Goal: Information Seeking & Learning: Understand process/instructions

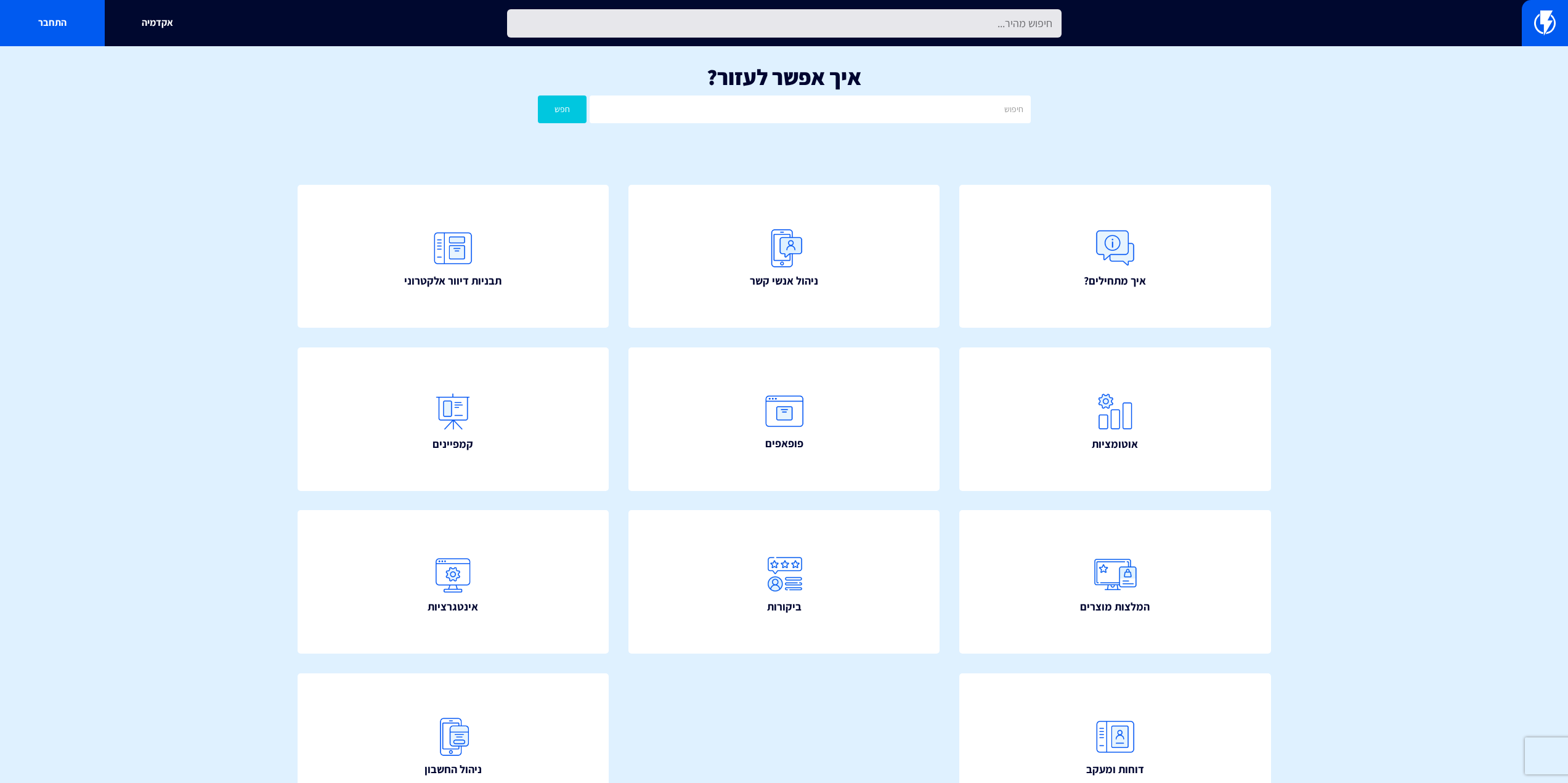
click at [862, 18] on input "text" at bounding box center [784, 23] width 554 height 29
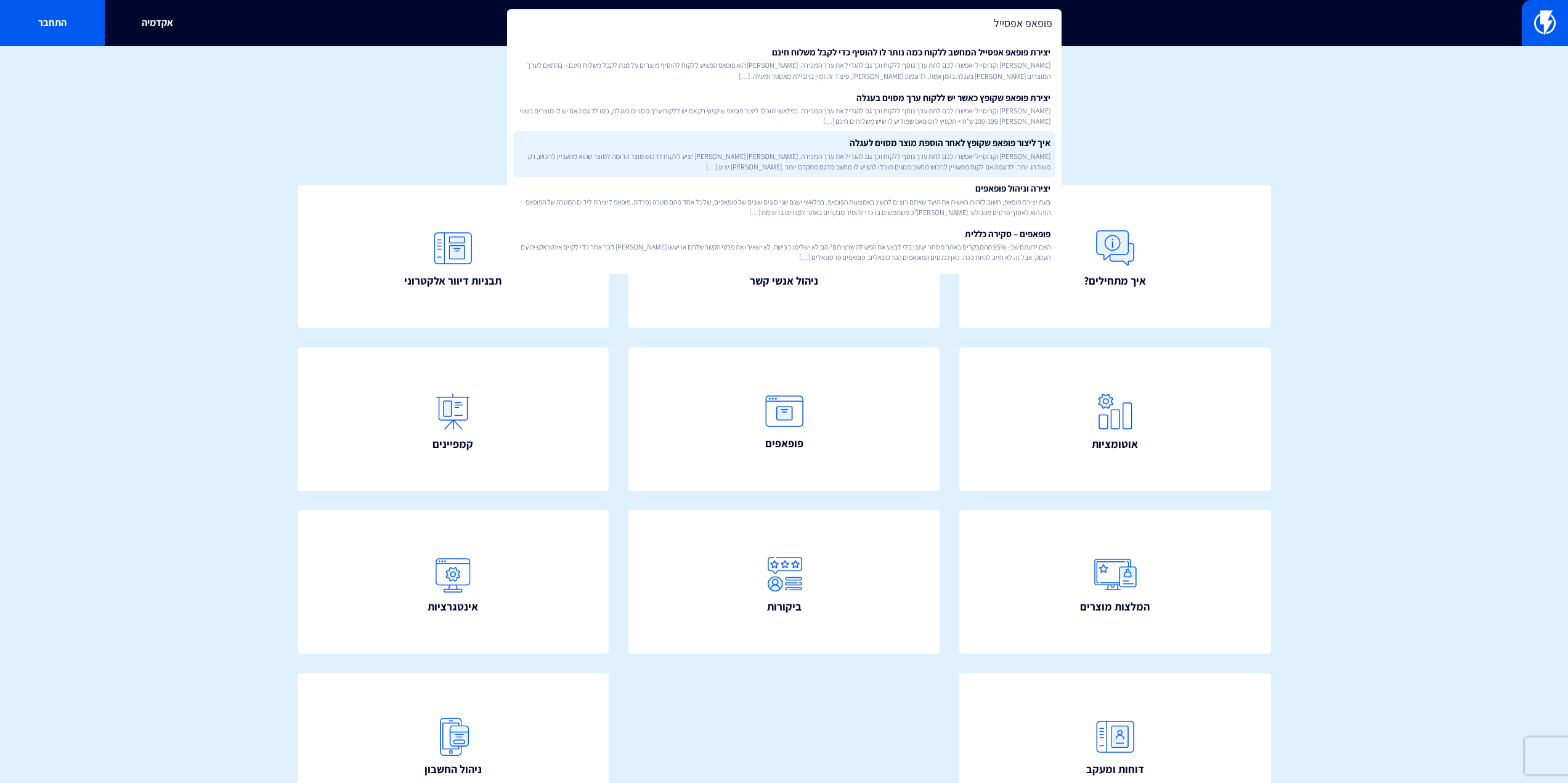
type input "פופאפ אפסייל"
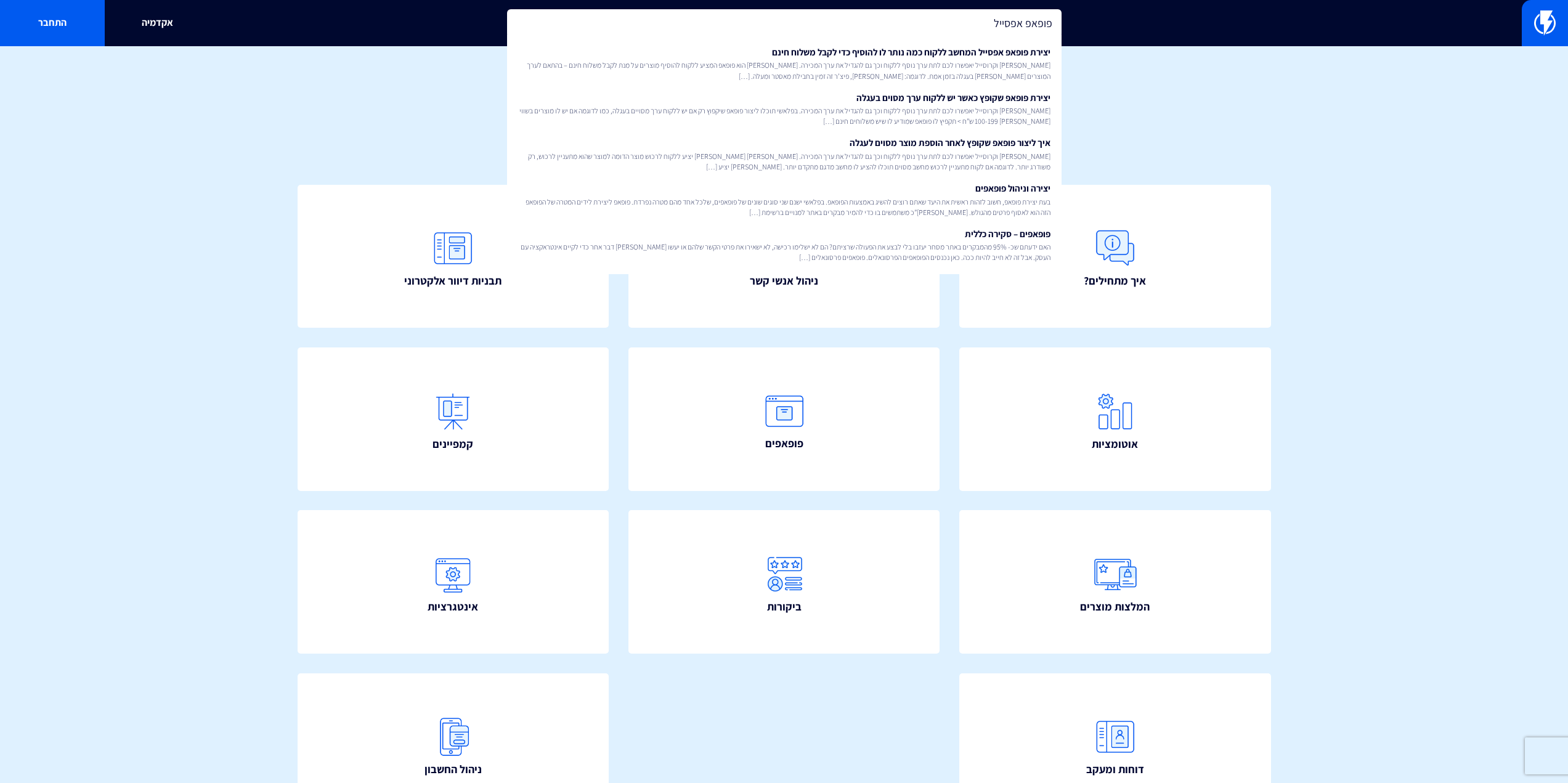
drag, startPoint x: 1002, startPoint y: 169, endPoint x: 1011, endPoint y: 160, distance: 12.7
click at [1002, 169] on span "אפסייל וקרוסייל יאפשרו לכם לתת ערך נוסף ללקוח וכך גם להגדיל את ערך המכירה. פופא…" at bounding box center [784, 161] width 532 height 21
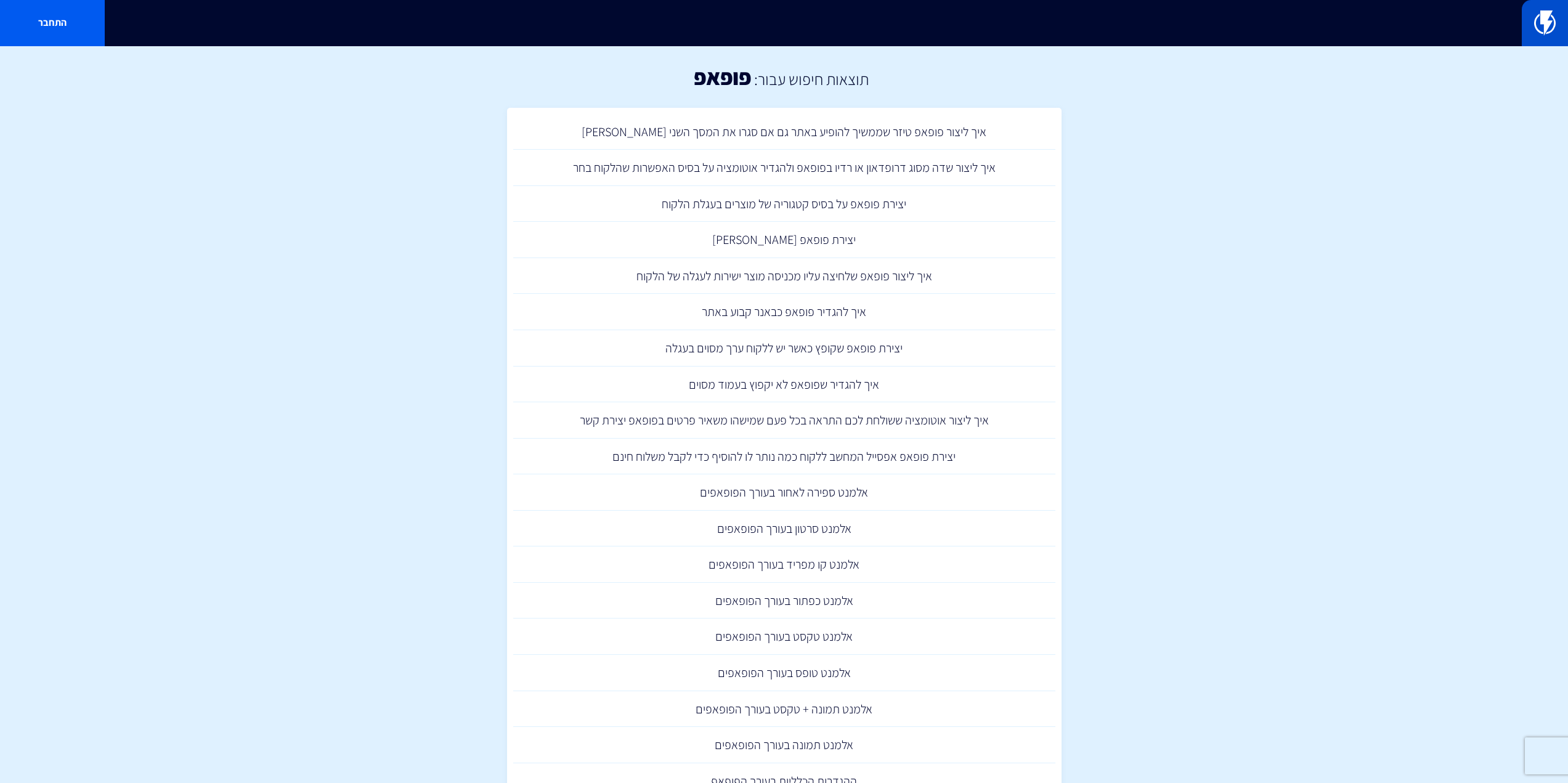
click at [1552, 29] on img at bounding box center [1545, 23] width 22 height 25
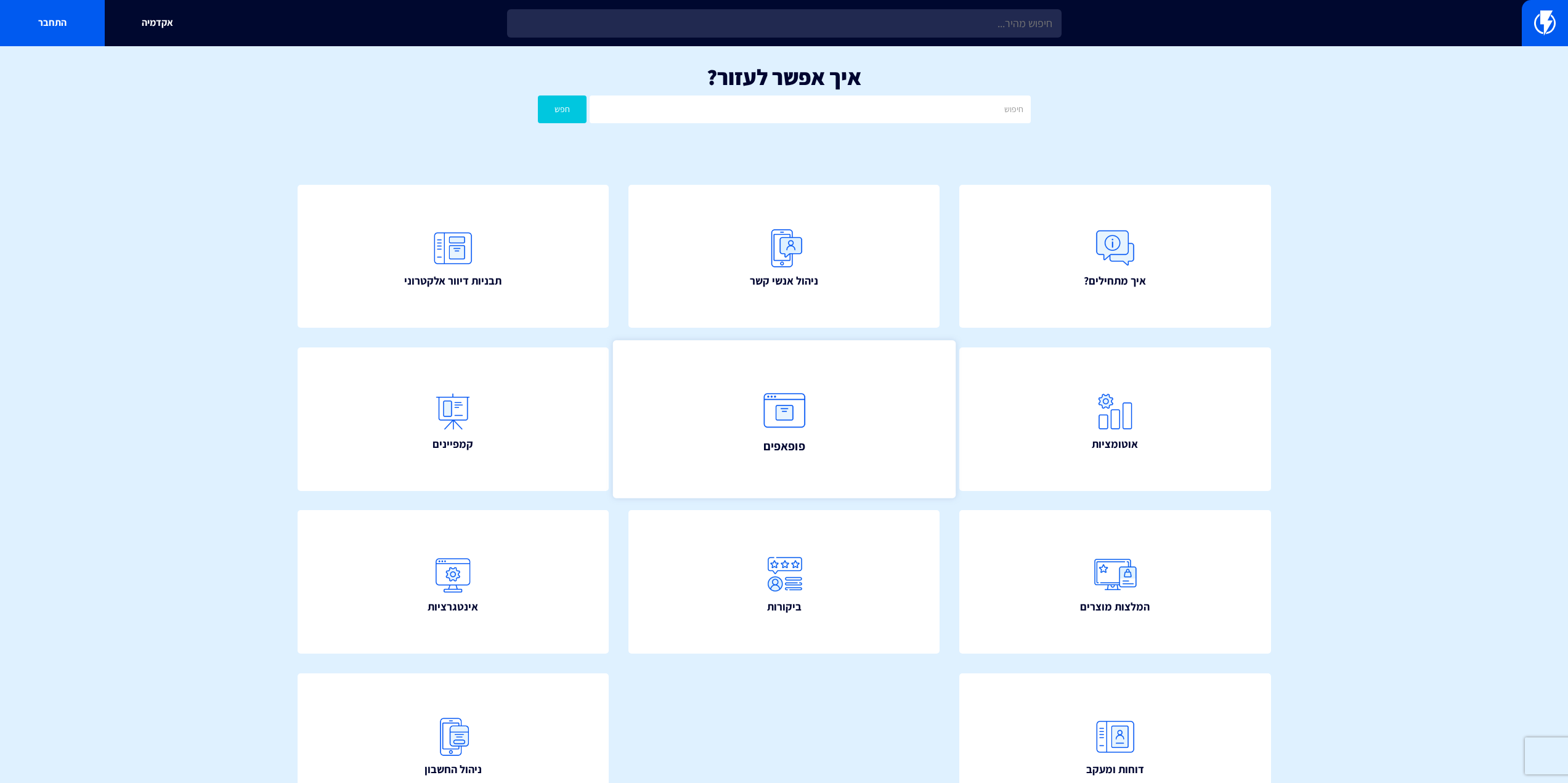
click at [763, 448] on link "פופאפים" at bounding box center [783, 419] width 343 height 157
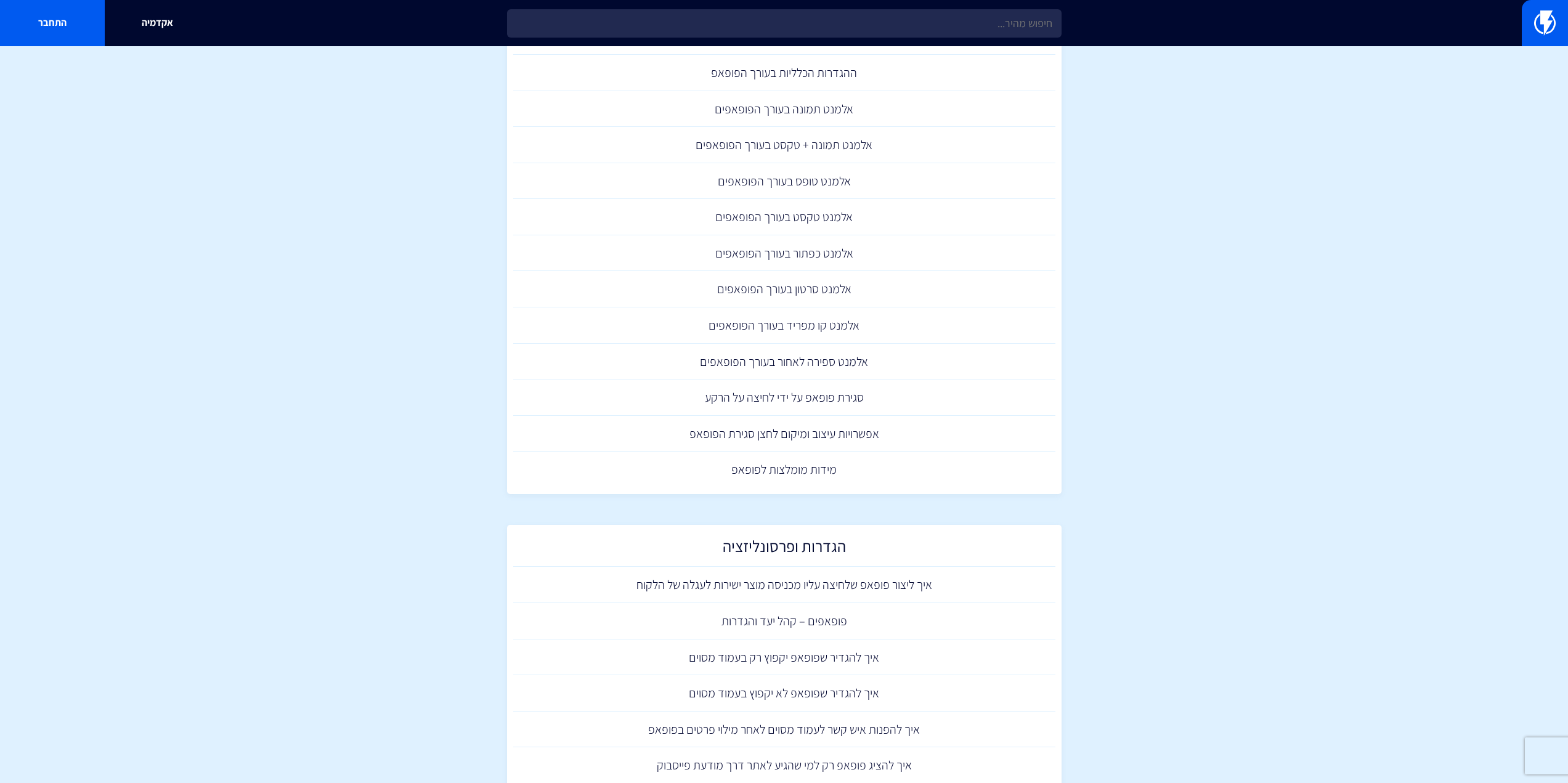
scroll to position [370, 0]
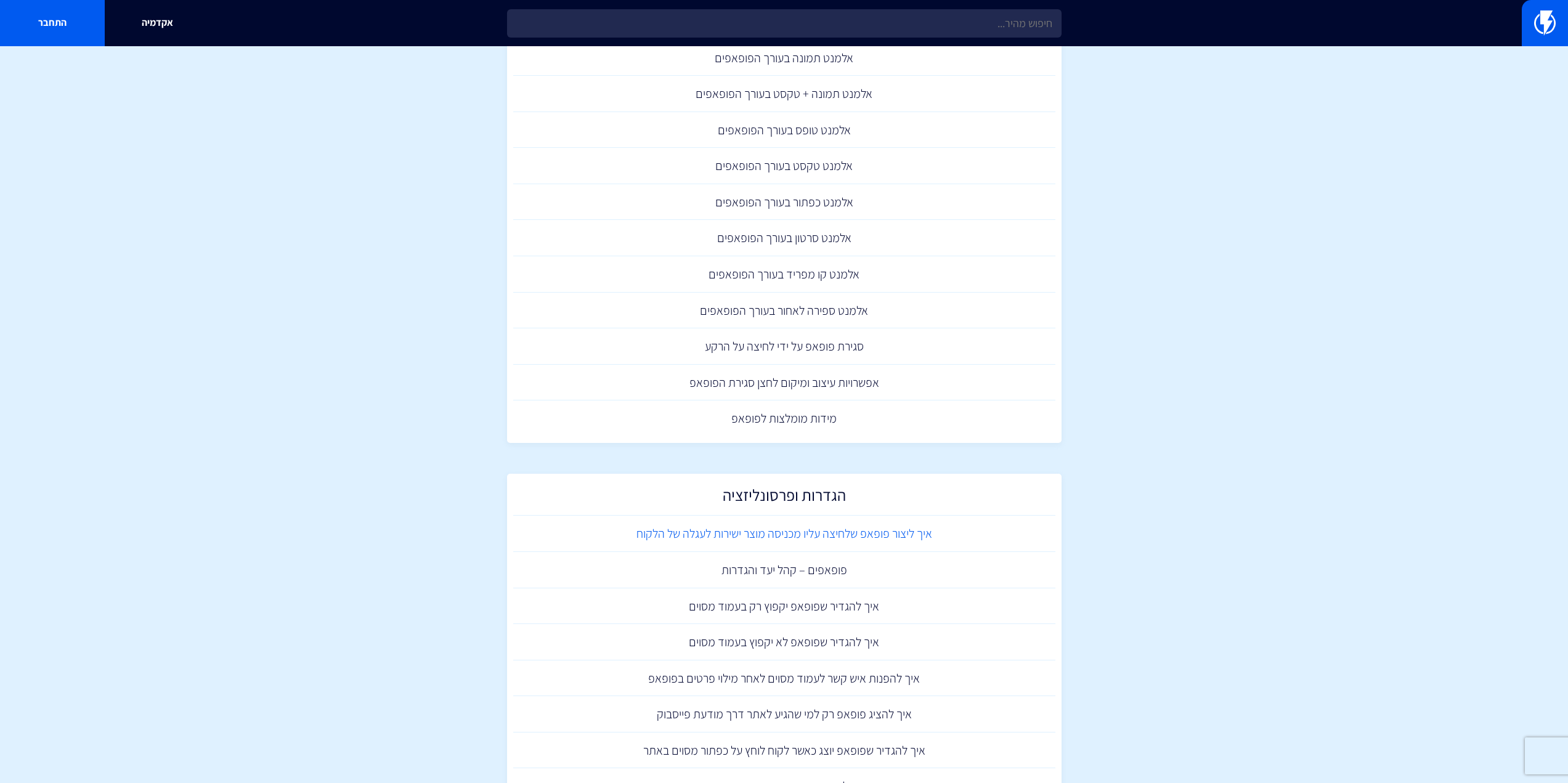
click at [835, 541] on link "איך ליצור פופאפ שלחיצה עליו מכניסה מוצר ישירות לעגלה של הלקוח" at bounding box center [785, 534] width 542 height 36
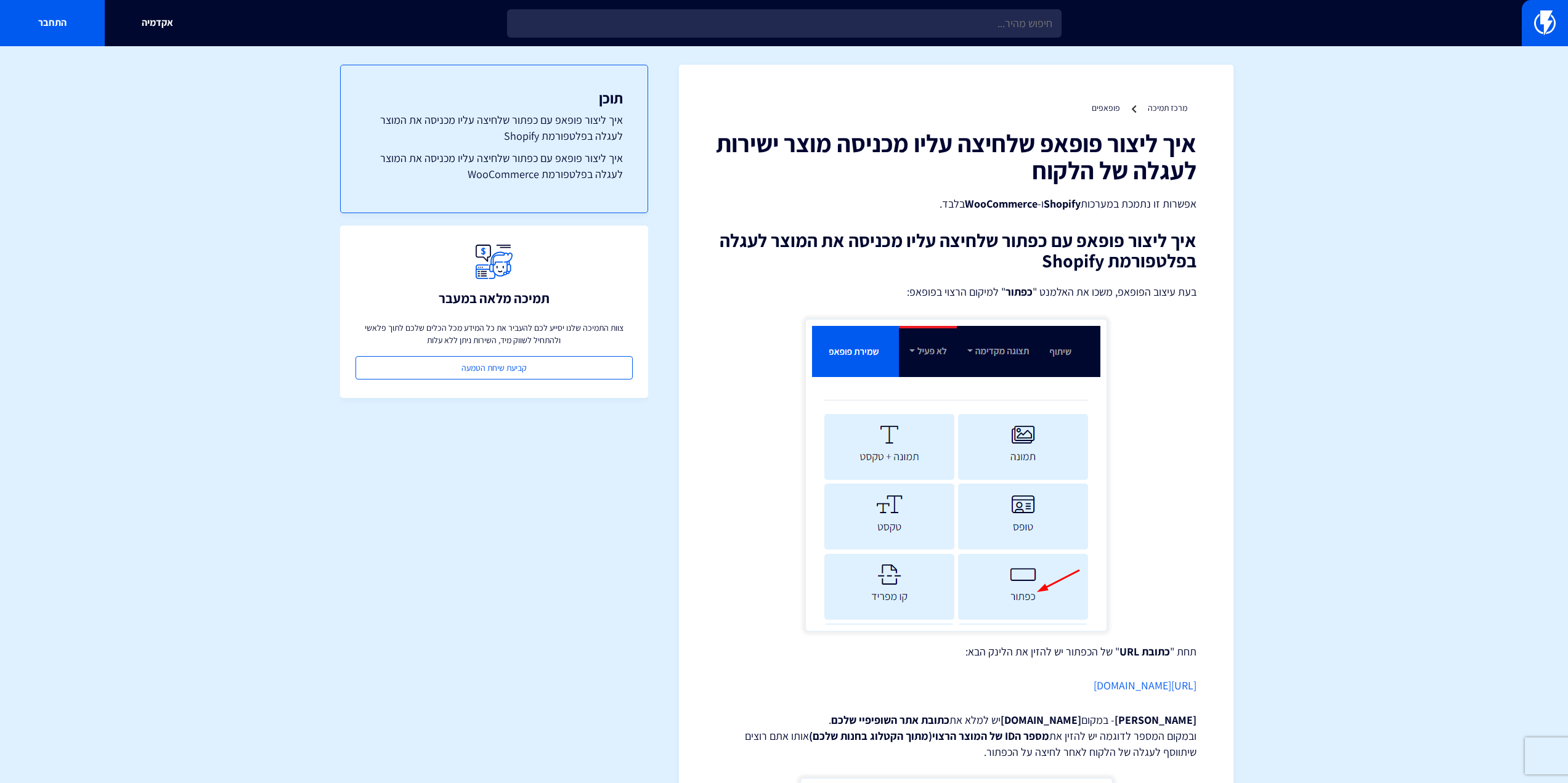
click at [1034, 152] on h1 "איך ליצור פופאפ שלחיצה עליו מכניסה מוצר ישירות לעגלה של הלקוח" at bounding box center [956, 157] width 480 height 54
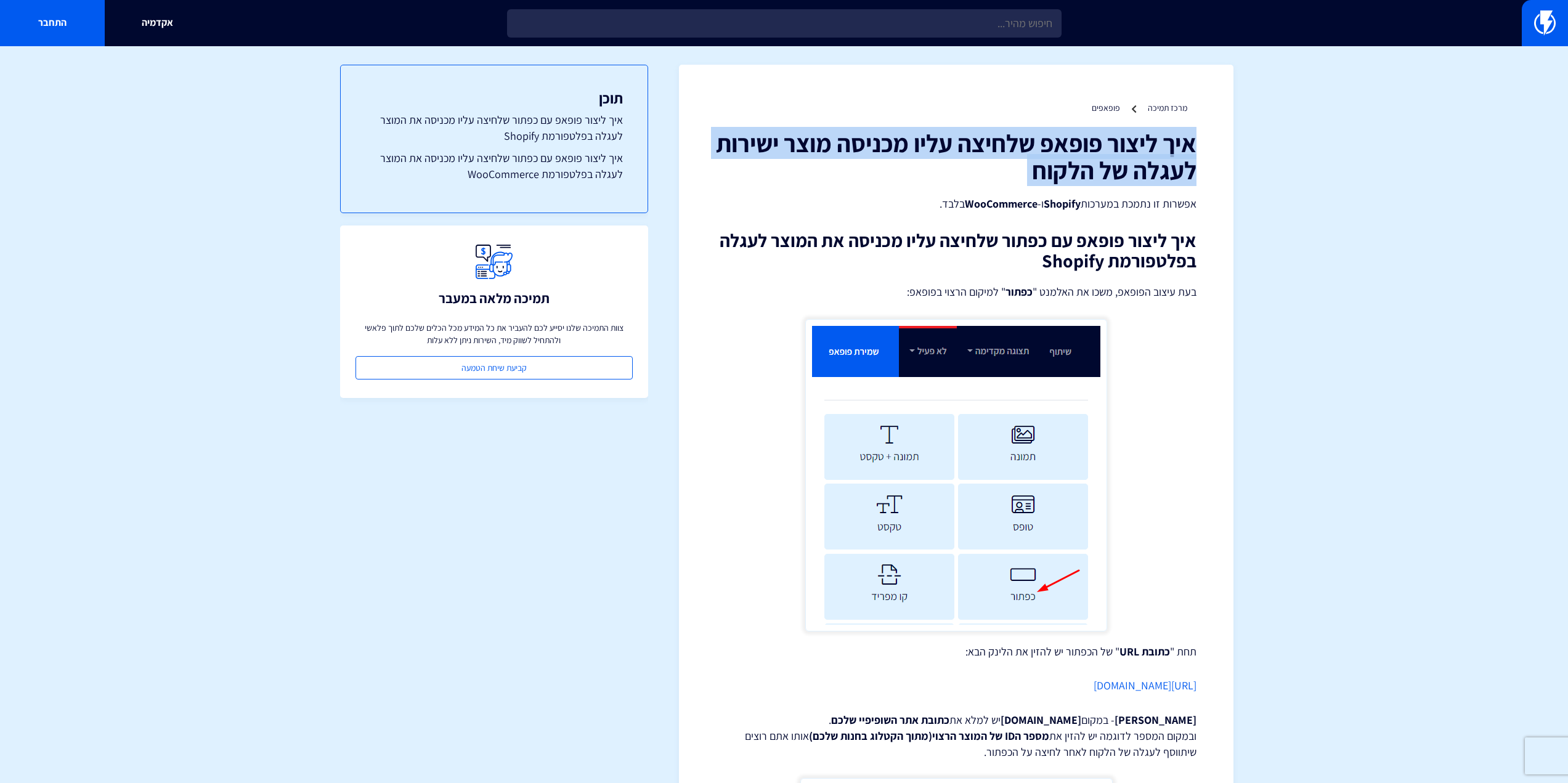
click at [1034, 152] on h1 "איך ליצור פופאפ שלחיצה עליו מכניסה מוצר ישירות לעגלה של הלקוח" at bounding box center [956, 157] width 480 height 54
copy div "איך ליצור פופאפ שלחיצה עליו מכניסה מוצר ישירות לעגלה של הלקוח"
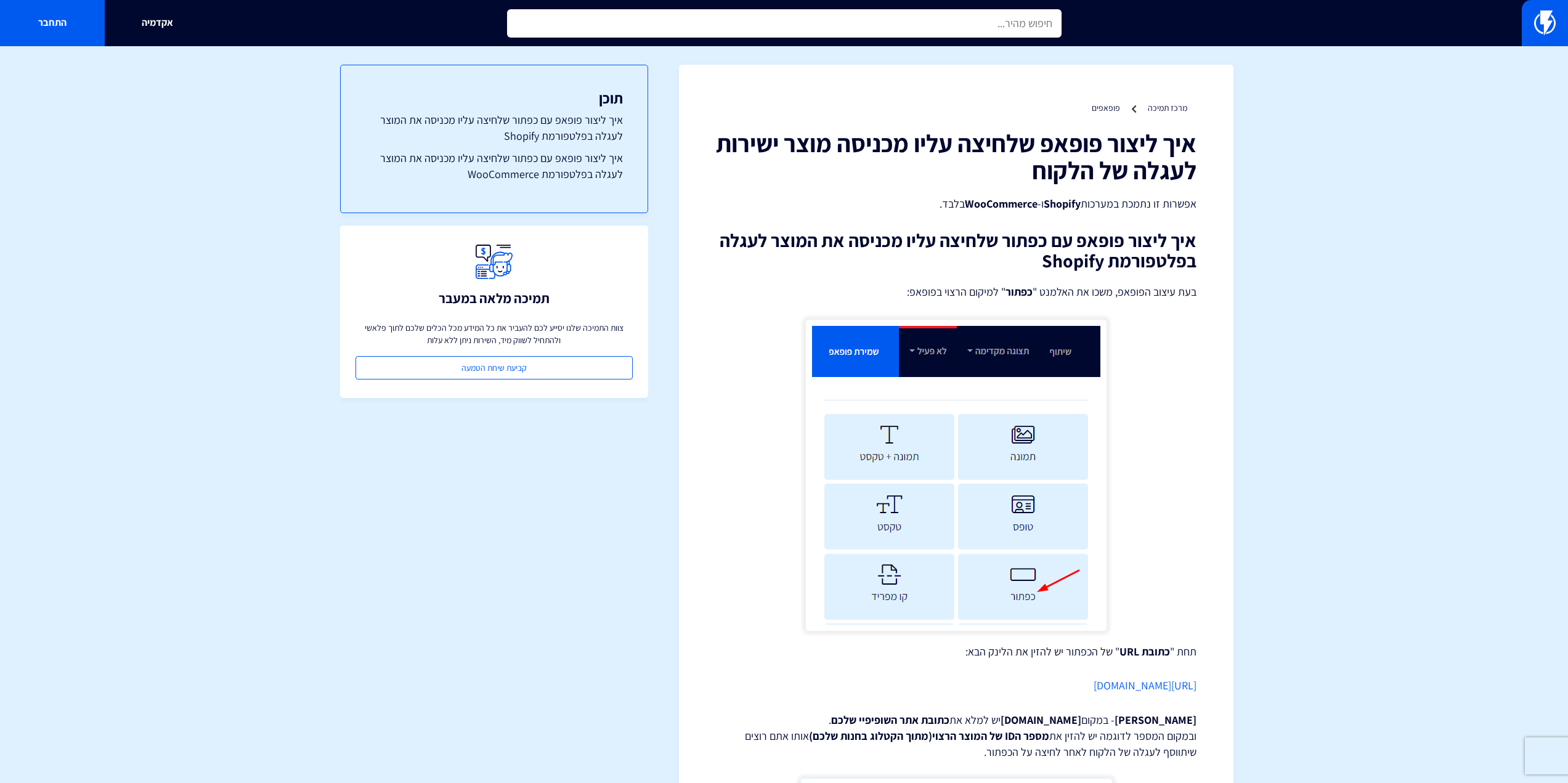
click at [917, 17] on input "text" at bounding box center [784, 23] width 554 height 29
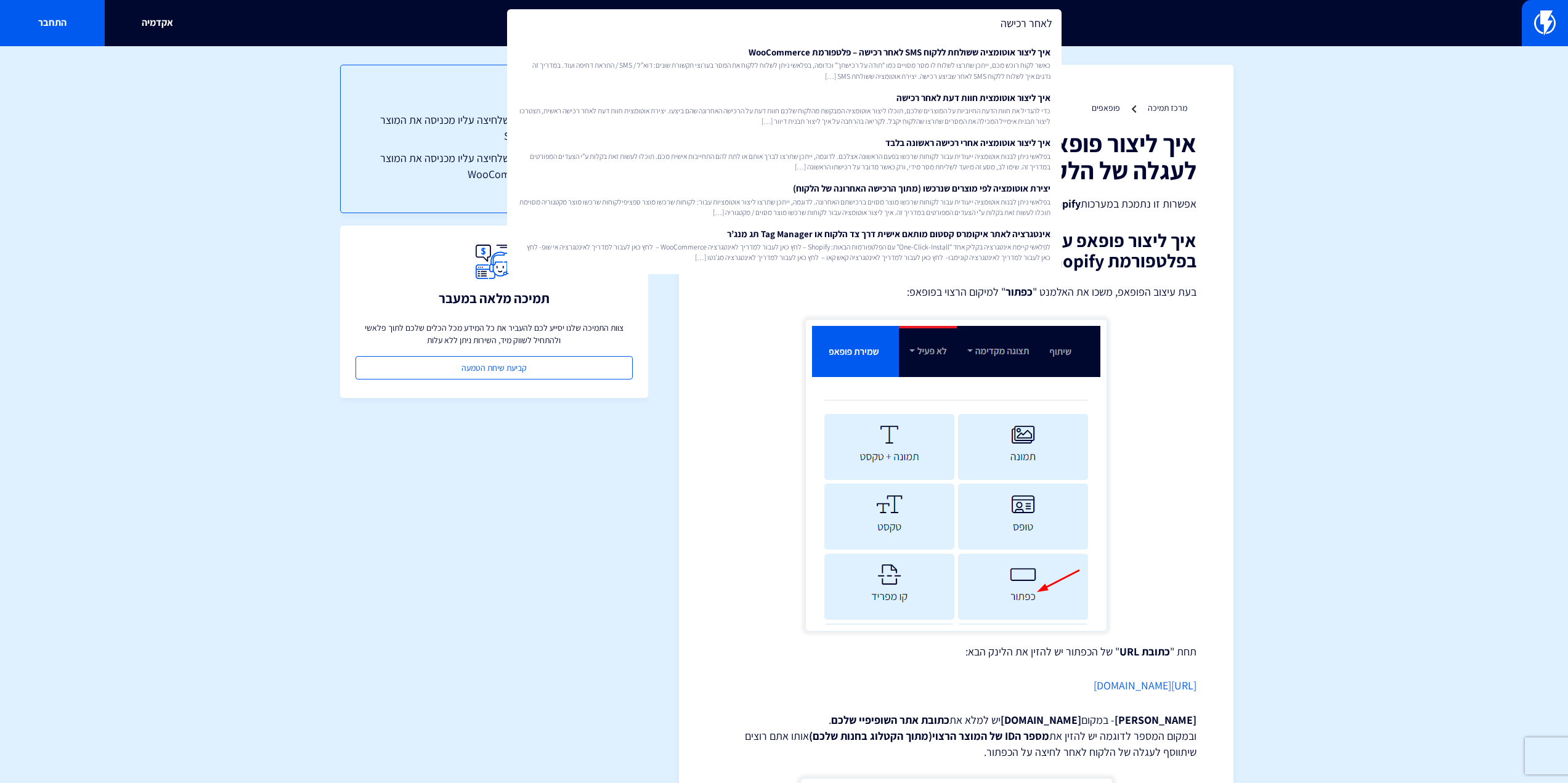
type input "לאחר רכישה"
drag, startPoint x: 1456, startPoint y: 267, endPoint x: 1464, endPoint y: 264, distance: 8.5
click at [1461, 267] on section "מרכז תמיכה פופאפים איך ליצור פופאפ שלחיצה עליו מכניסה מוצר ישירות לעגלה של הלקו…" at bounding box center [784, 795] width 1568 height 1498
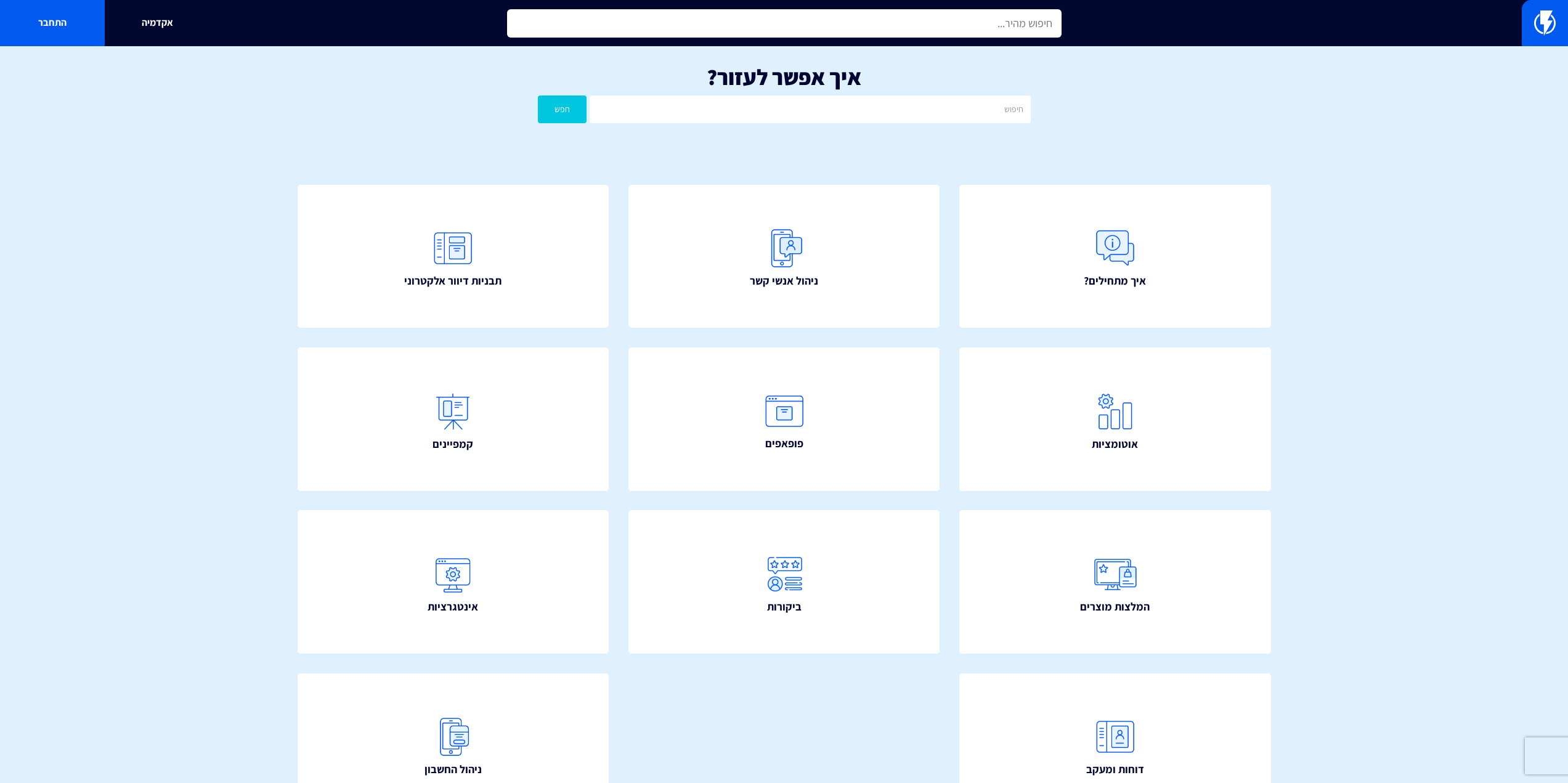
click at [987, 29] on input "text" at bounding box center [784, 23] width 554 height 29
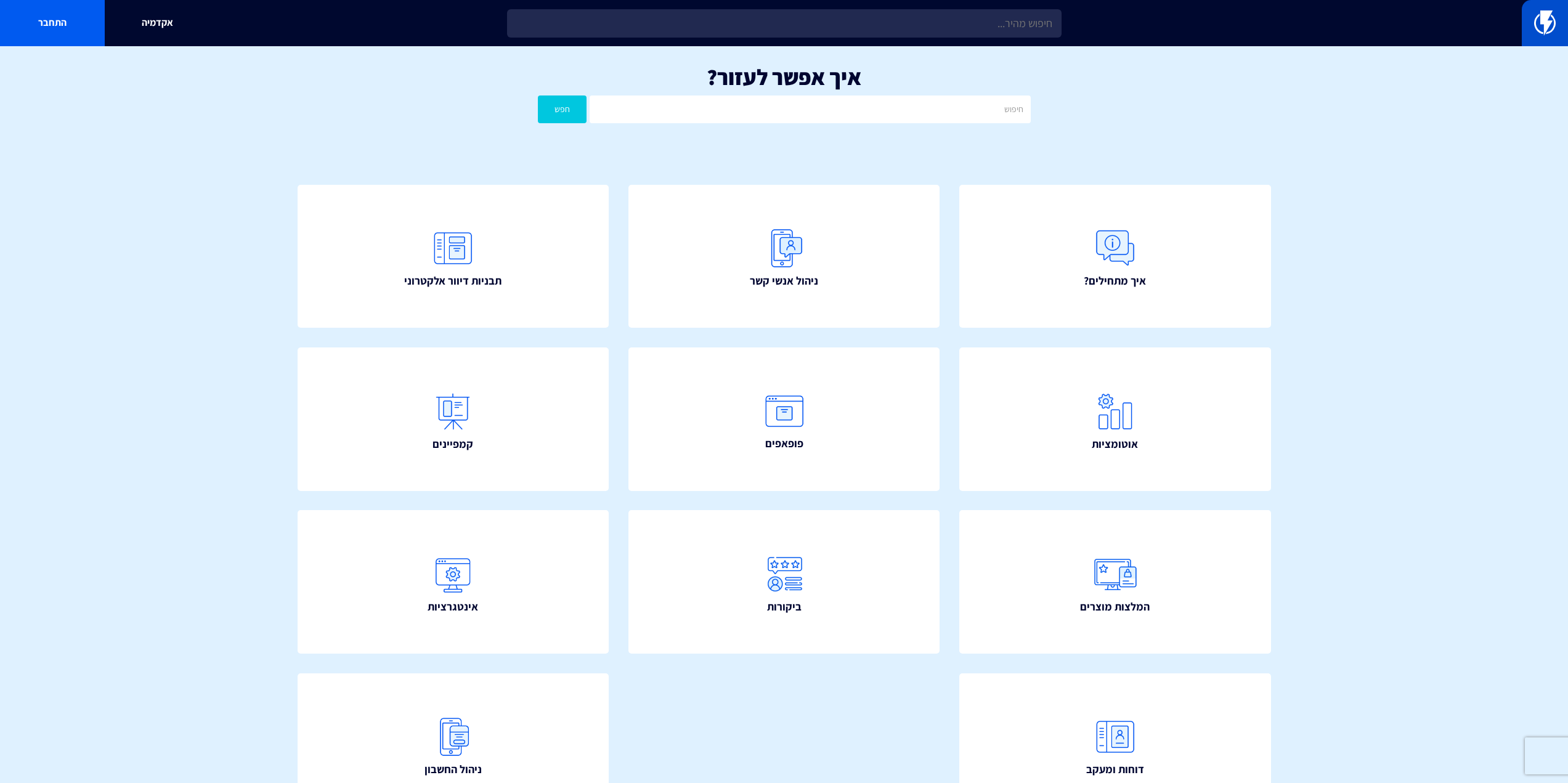
click at [1531, 35] on link at bounding box center [1545, 23] width 46 height 46
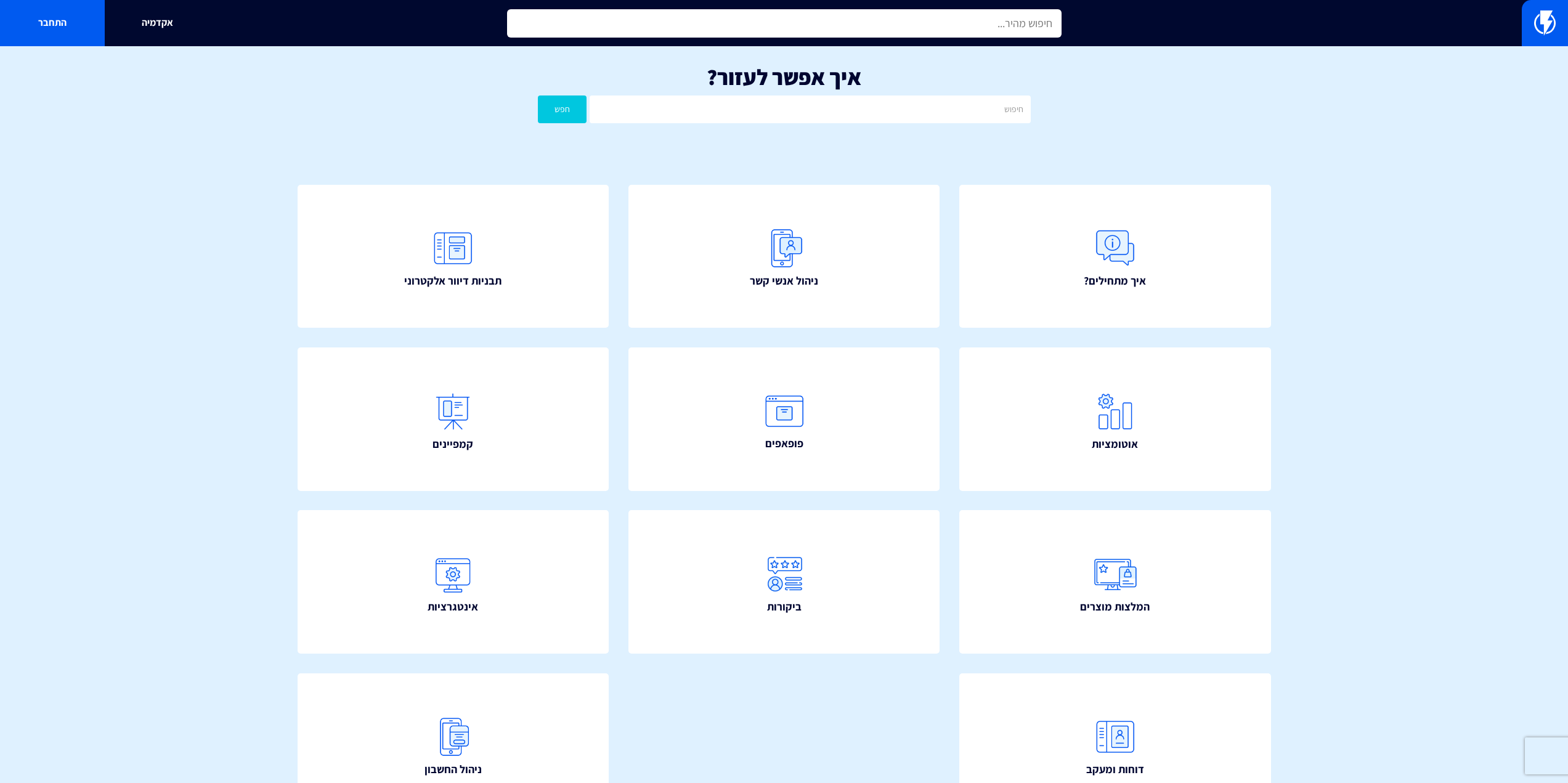
click at [896, 29] on input "text" at bounding box center [784, 23] width 554 height 29
click at [993, 22] on input "text" at bounding box center [784, 23] width 554 height 29
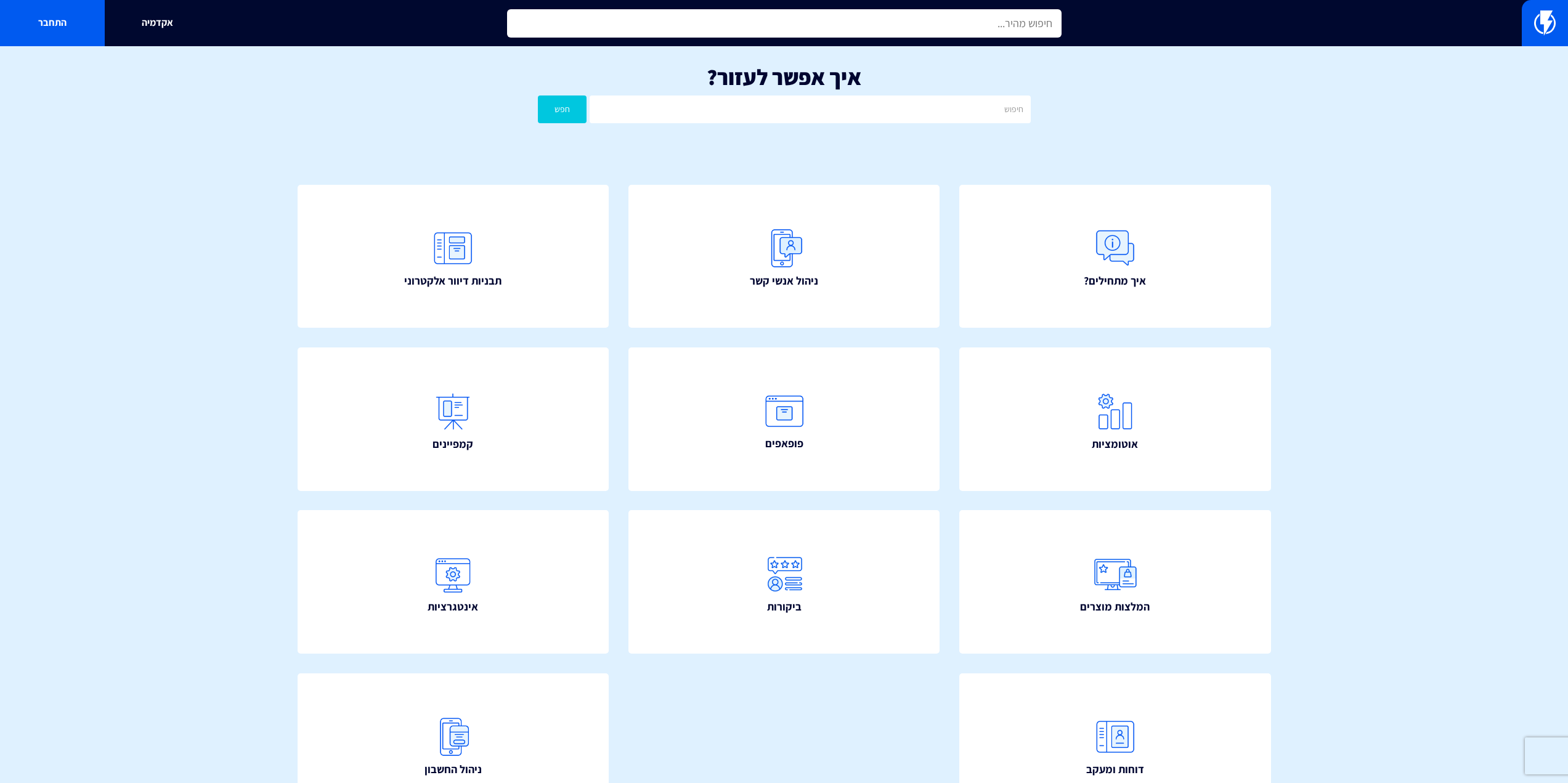
click at [993, 22] on input "text" at bounding box center [784, 23] width 554 height 29
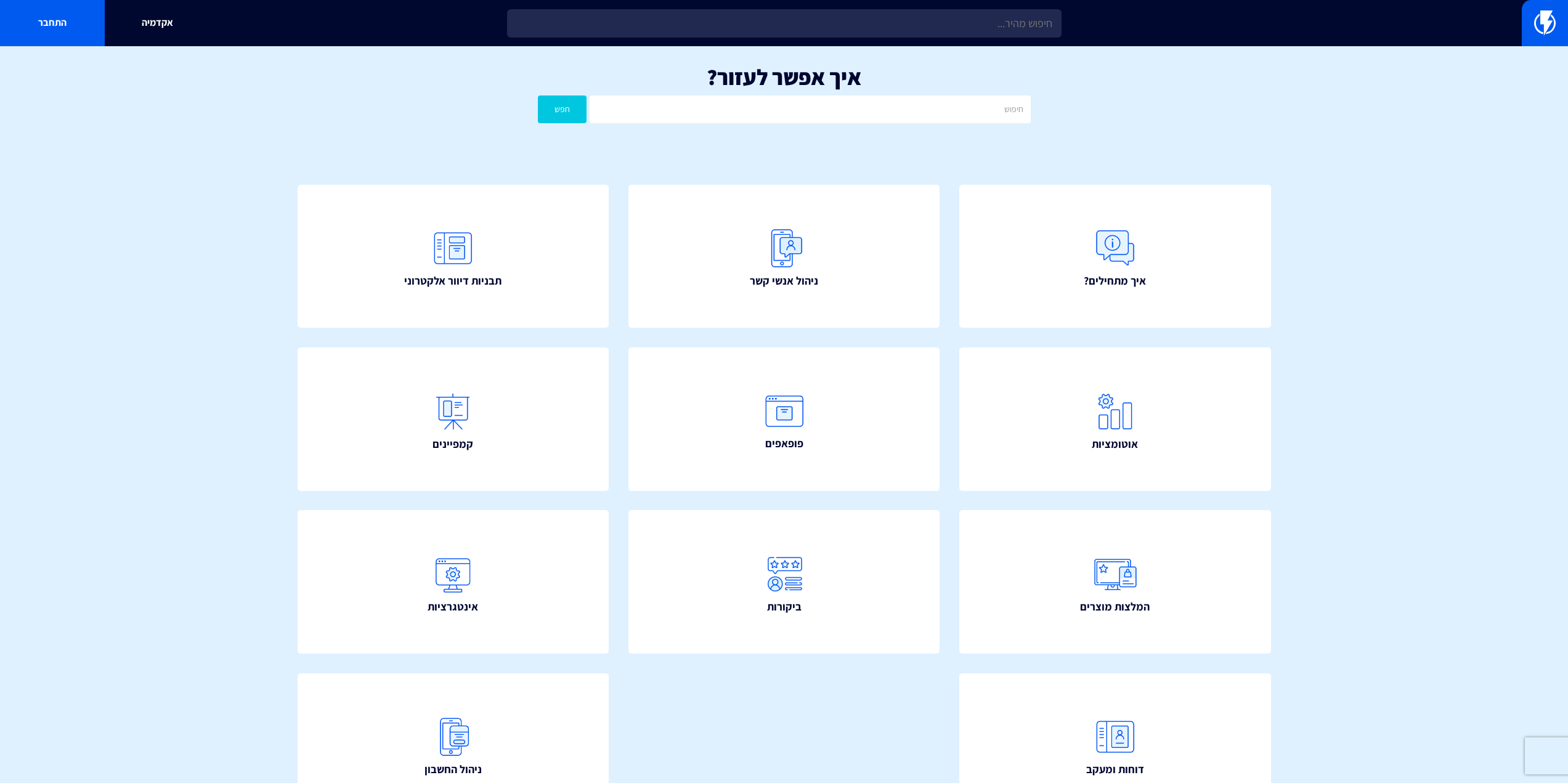
click at [784, 38] on div "אקדמיה התחבר" at bounding box center [784, 23] width 1568 height 46
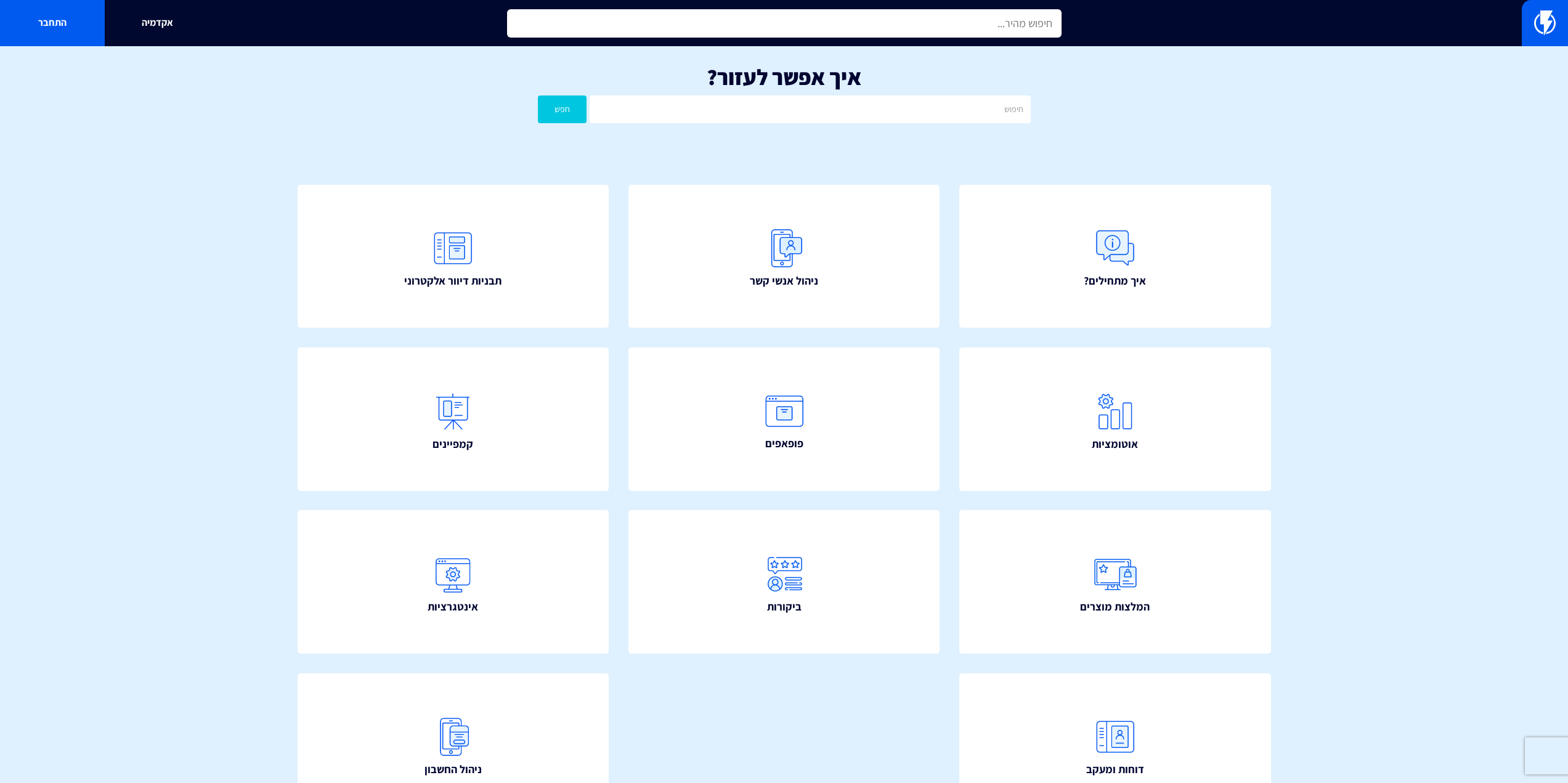
click at [788, 35] on input "text" at bounding box center [784, 23] width 554 height 29
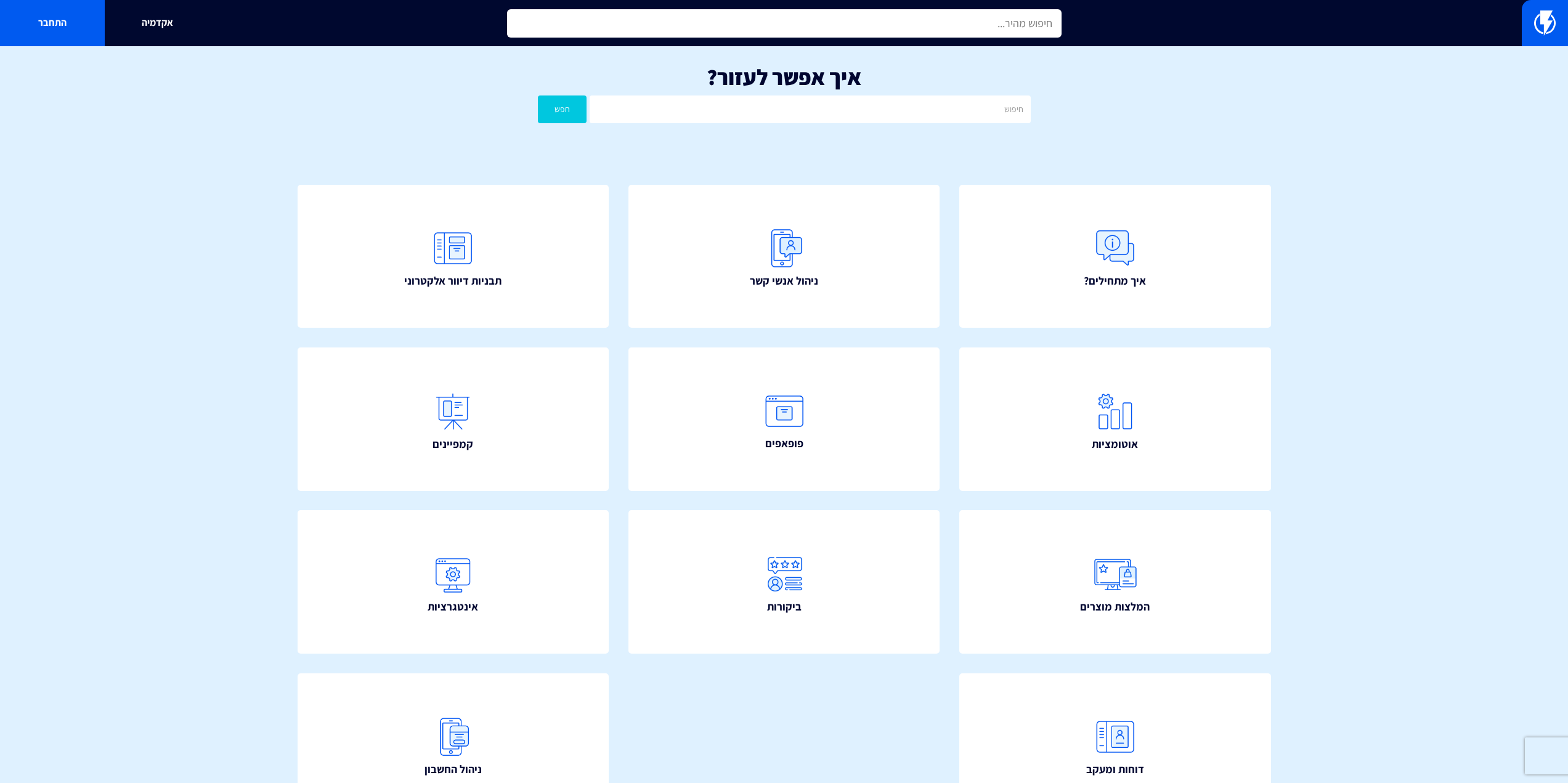
click at [788, 35] on input "text" at bounding box center [784, 23] width 554 height 29
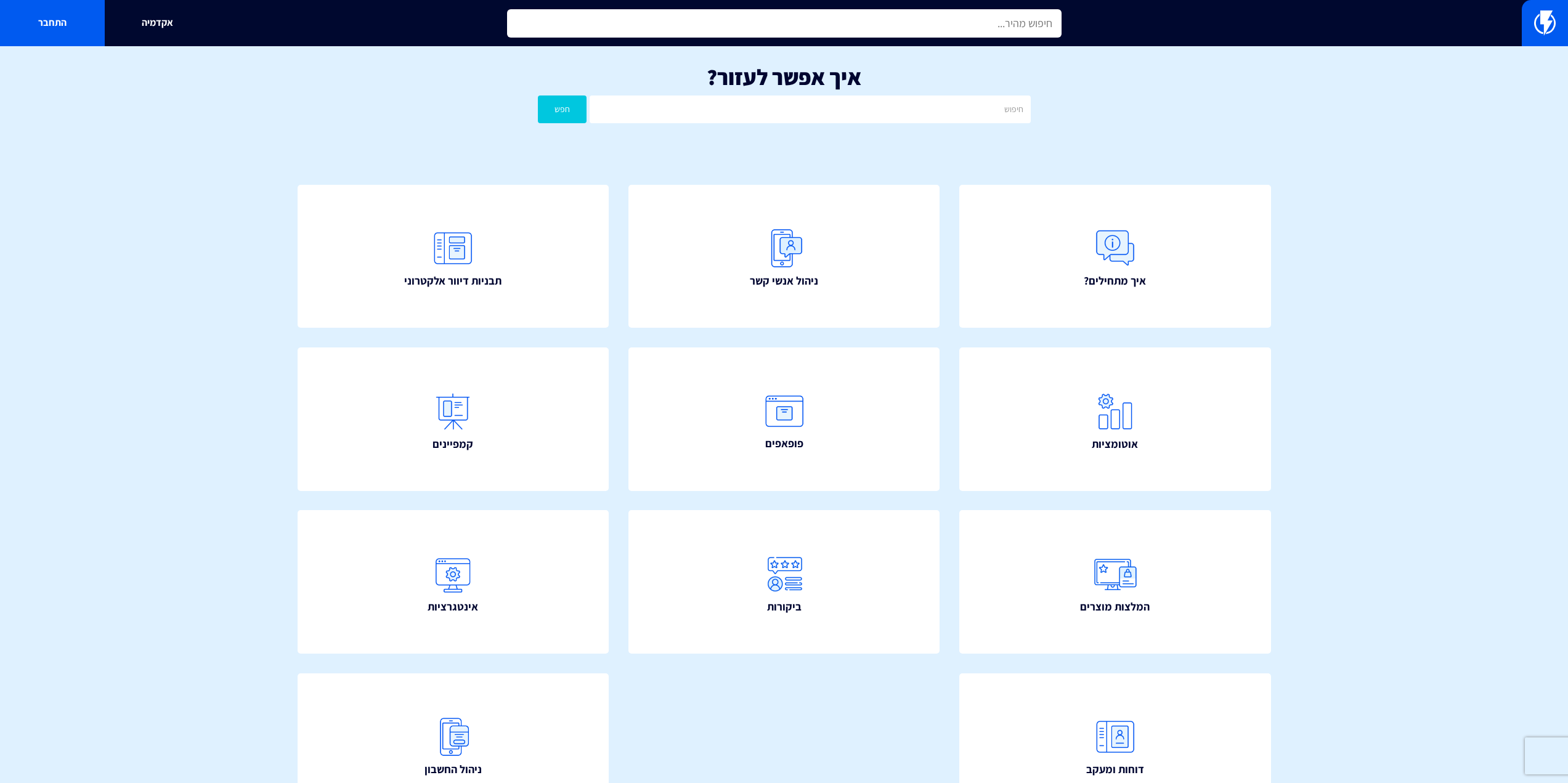
click at [788, 35] on input "text" at bounding box center [784, 23] width 554 height 29
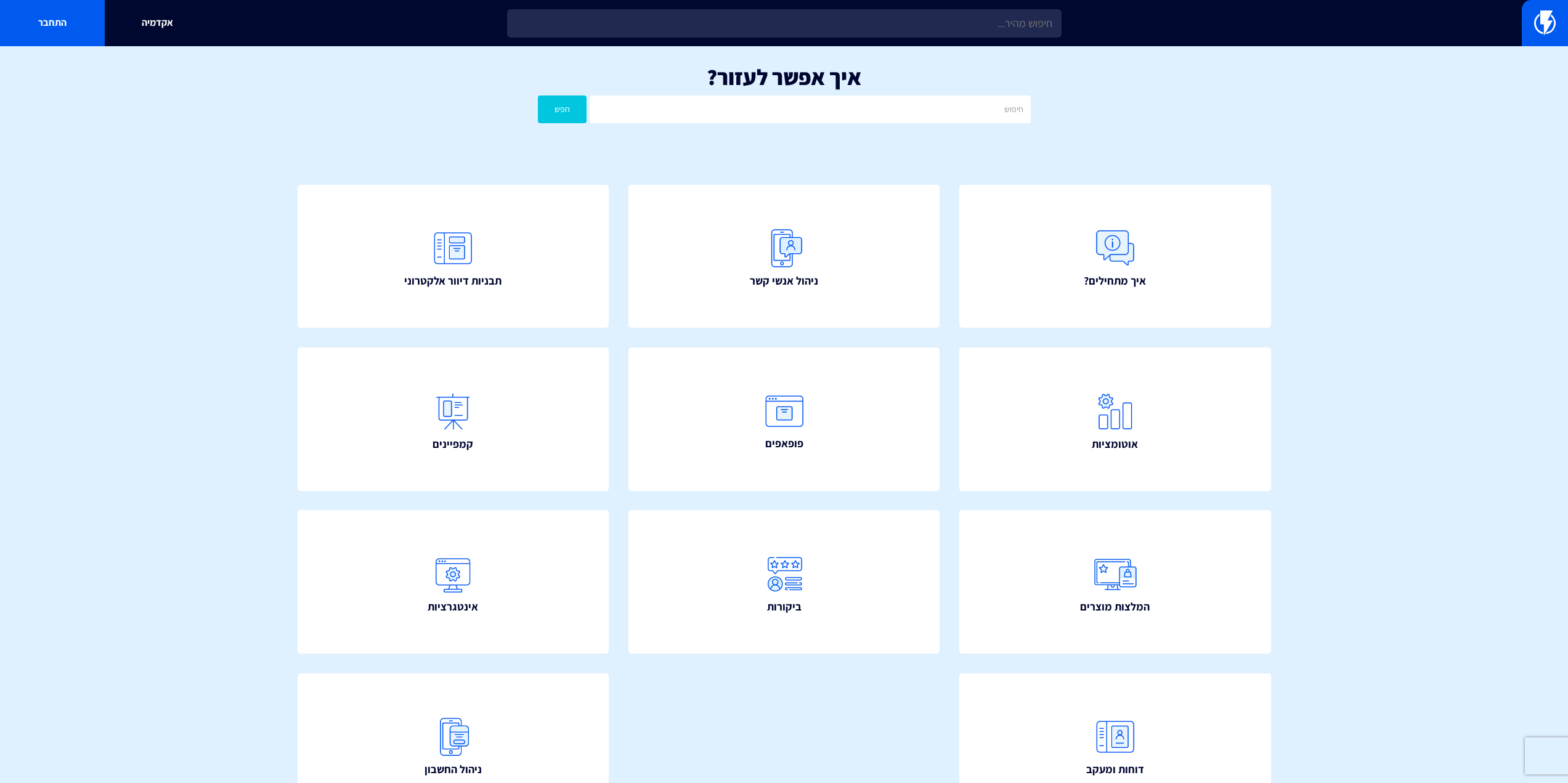
drag, startPoint x: 462, startPoint y: 137, endPoint x: 490, endPoint y: 123, distance: 31.3
click at [465, 137] on div "איך אפשר לעזור? חפש" at bounding box center [784, 96] width 1568 height 102
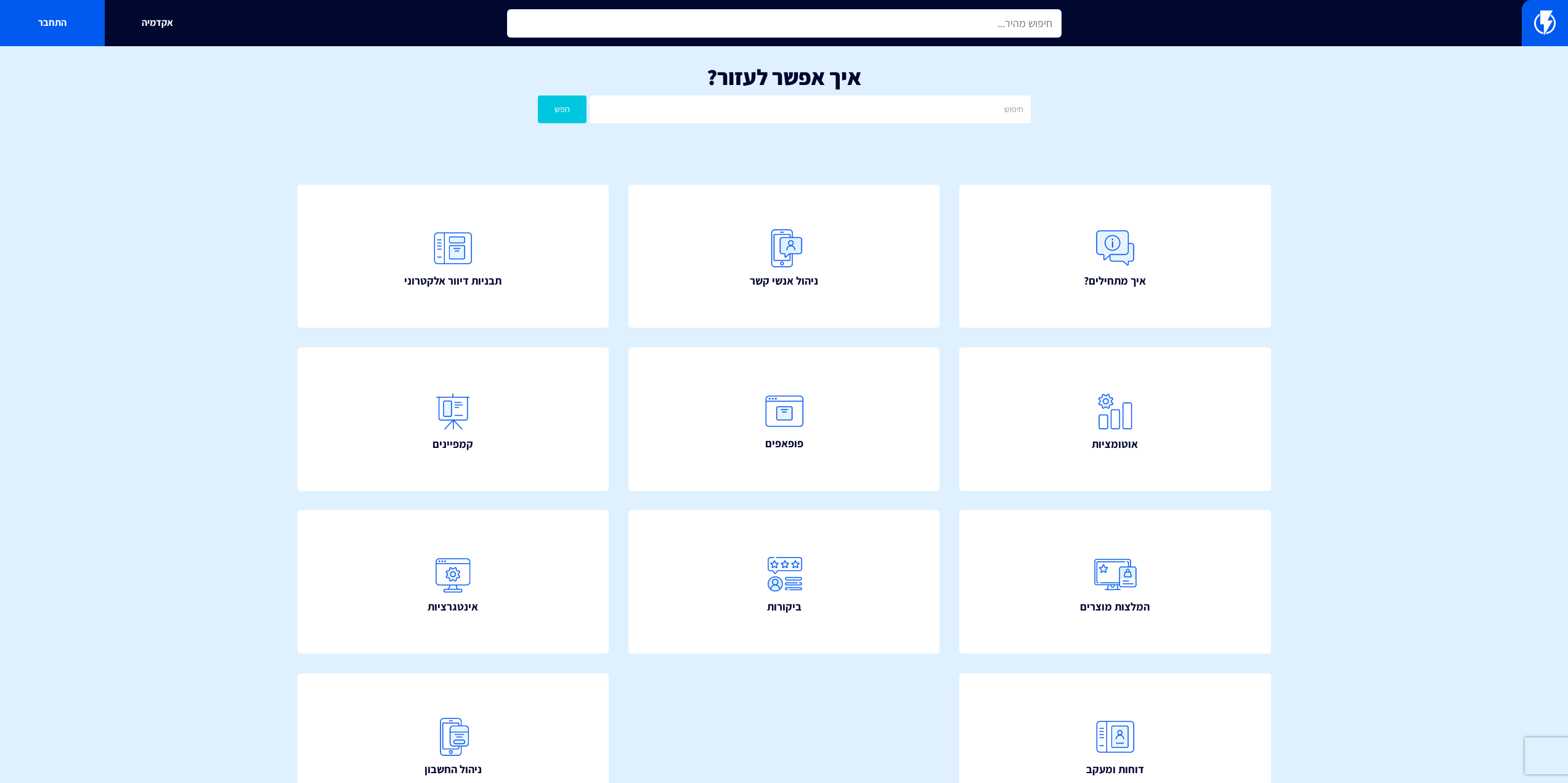
click at [912, 25] on input "text" at bounding box center [784, 23] width 554 height 29
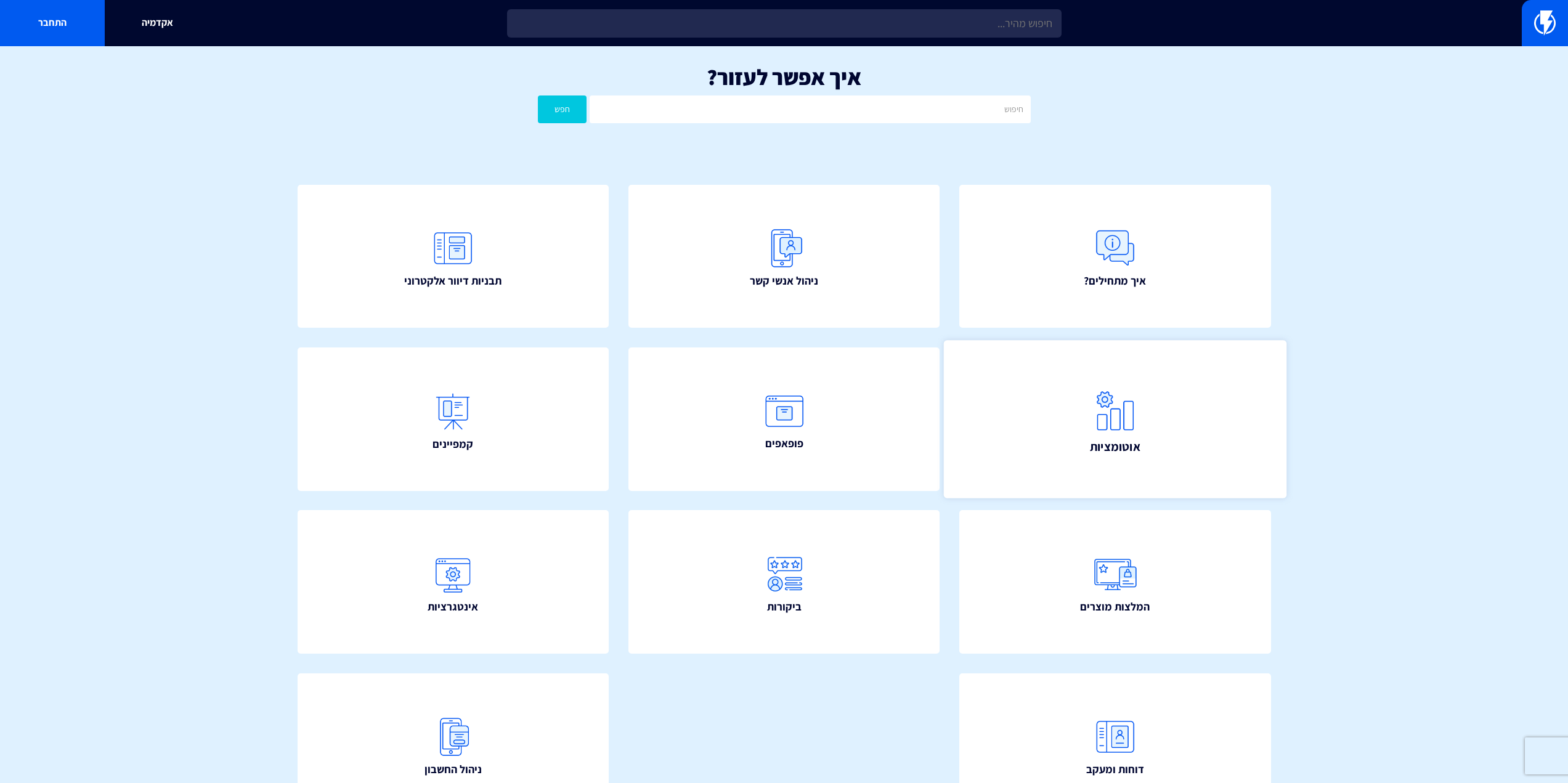
click at [1026, 397] on link "אוטומציות" at bounding box center [1115, 419] width 343 height 157
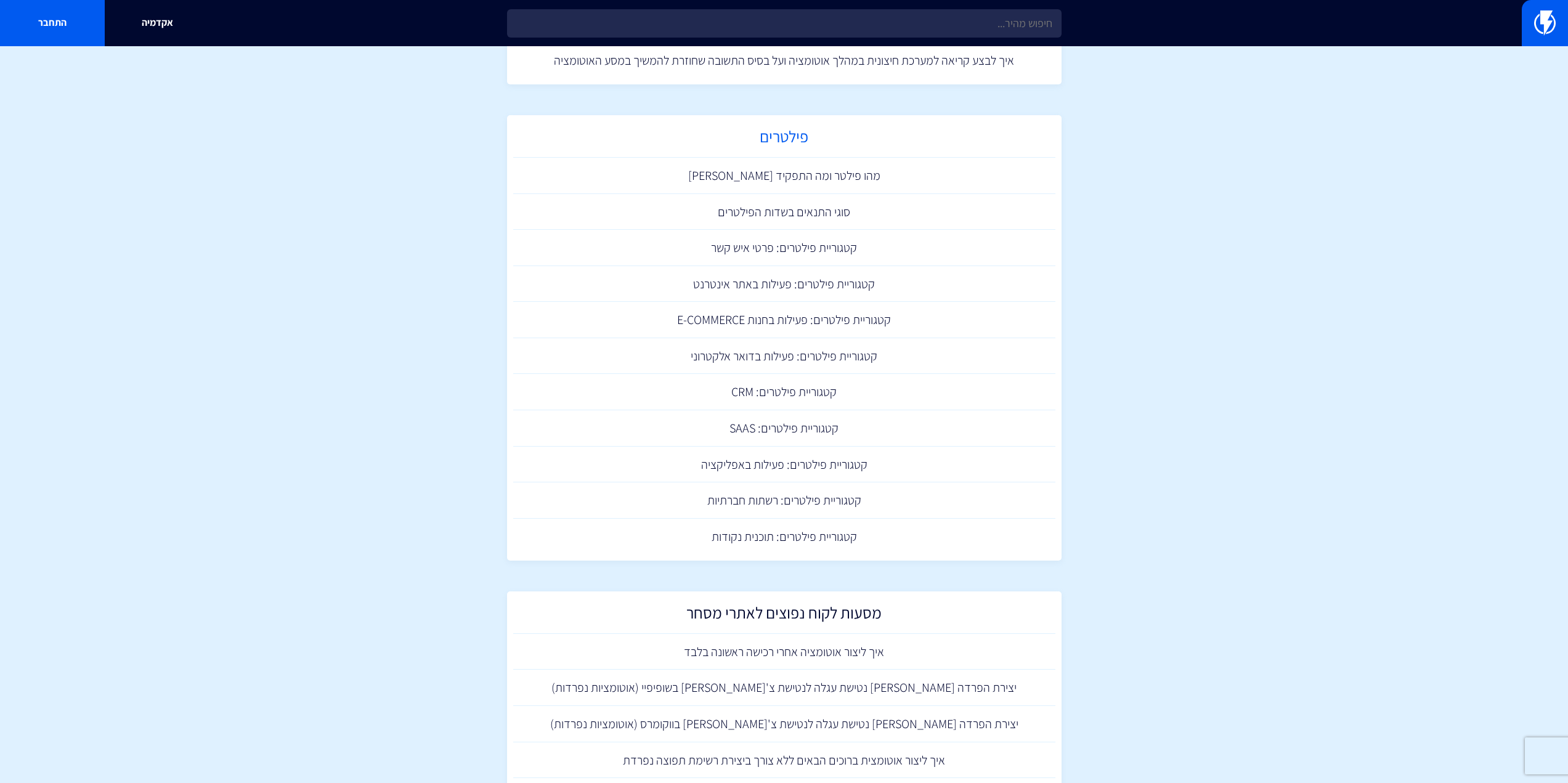
scroll to position [739, 0]
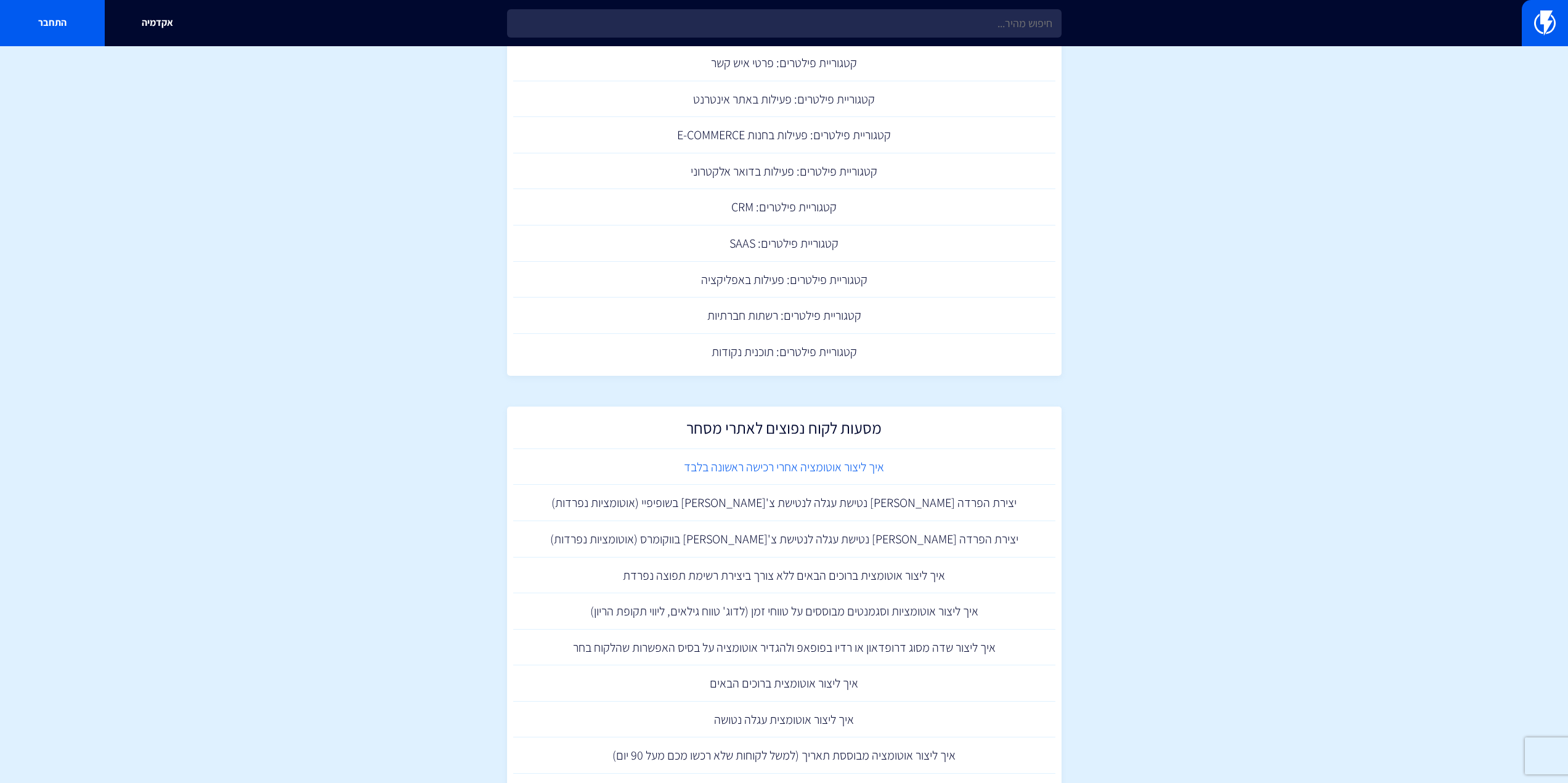
click at [807, 470] on link "איך ליצור אוטומציה אחרי רכישה ראשונה בלבד" at bounding box center [785, 467] width 542 height 36
